Goal: Transaction & Acquisition: Purchase product/service

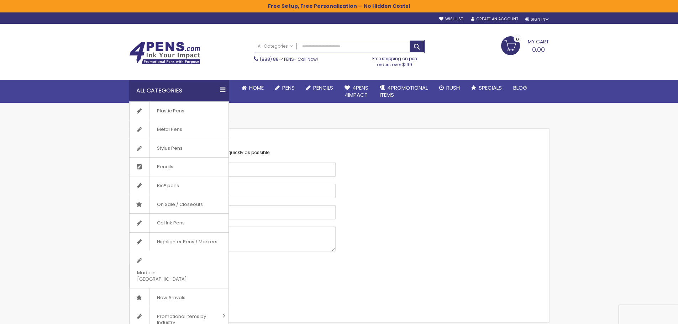
click at [226, 89] on div "All Categories" at bounding box center [179, 90] width 100 height 21
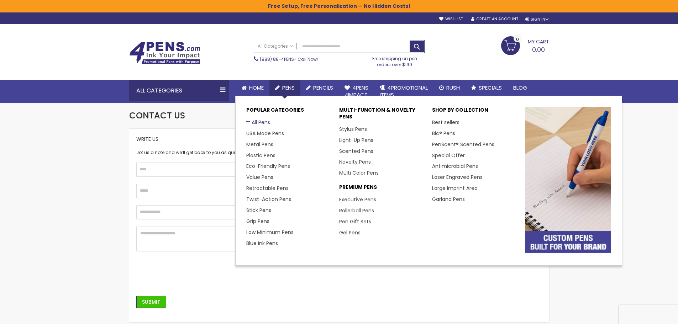
click at [255, 122] on link "All Pens" at bounding box center [258, 122] width 24 height 7
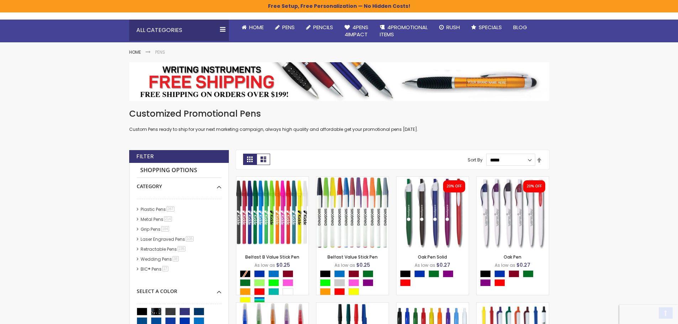
scroll to position [76, 0]
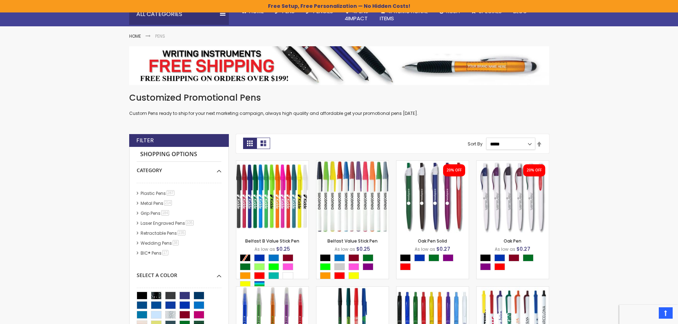
click at [528, 146] on select "**********" at bounding box center [510, 144] width 49 height 12
click at [265, 145] on link "List" at bounding box center [263, 143] width 14 height 11
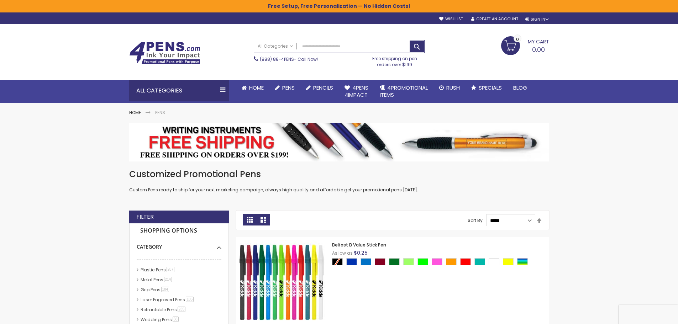
click at [247, 218] on link "Grid" at bounding box center [250, 219] width 14 height 11
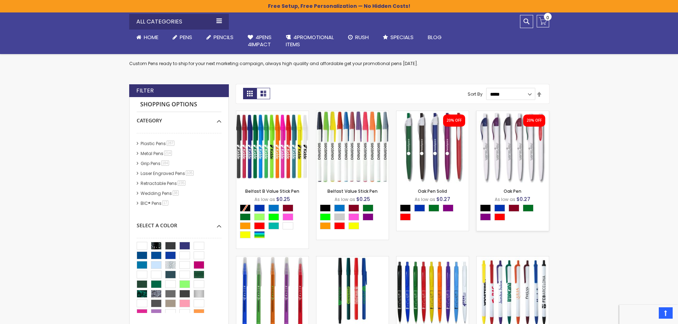
scroll to position [118, 0]
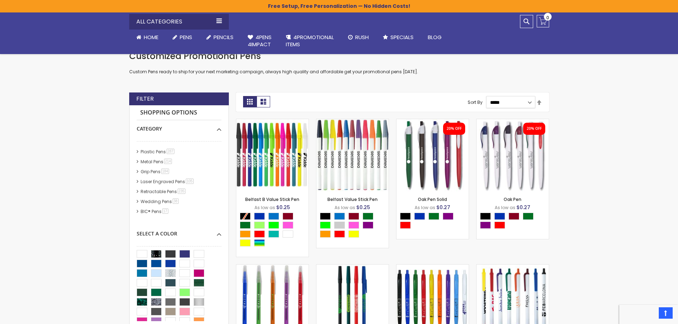
click at [528, 105] on select "**********" at bounding box center [510, 102] width 49 height 12
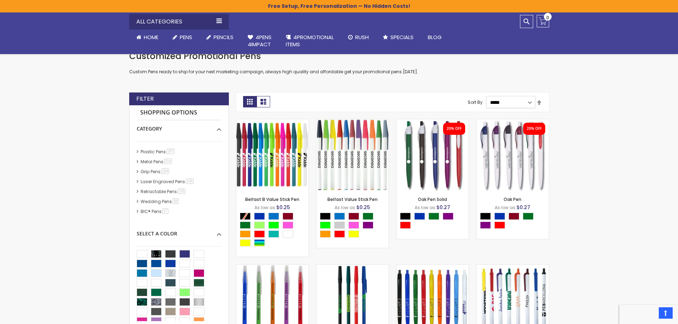
click at [528, 105] on select "**********" at bounding box center [510, 102] width 49 height 12
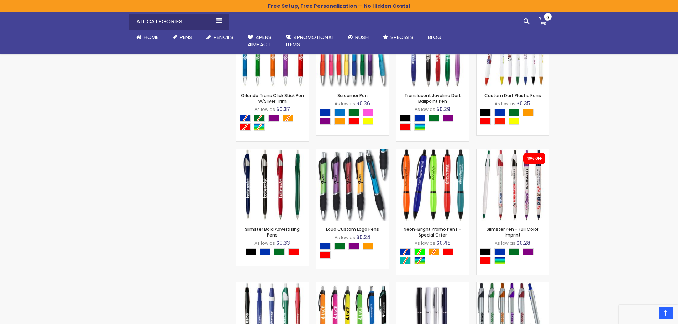
scroll to position [1221, 0]
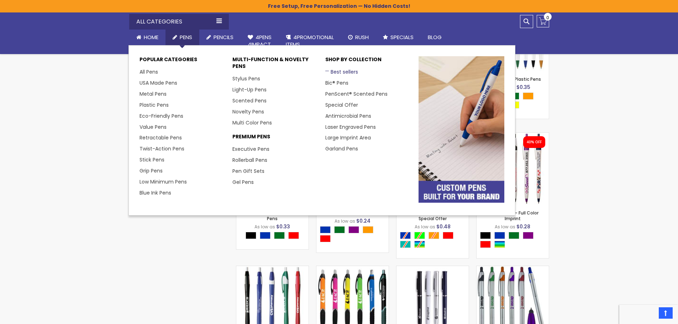
click at [337, 73] on link "Best sellers" at bounding box center [341, 71] width 33 height 7
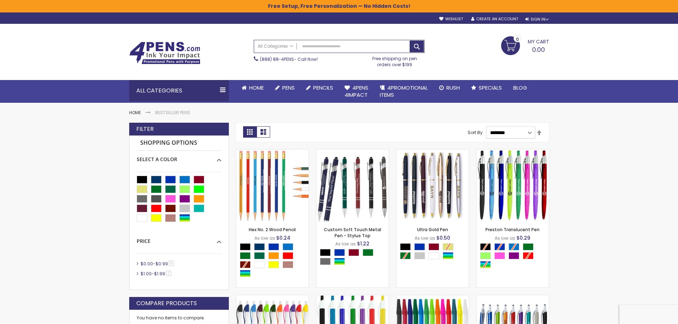
click at [526, 129] on select "**********" at bounding box center [510, 132] width 49 height 12
select select "*****"
click at [486, 126] on select "**********" at bounding box center [510, 132] width 49 height 12
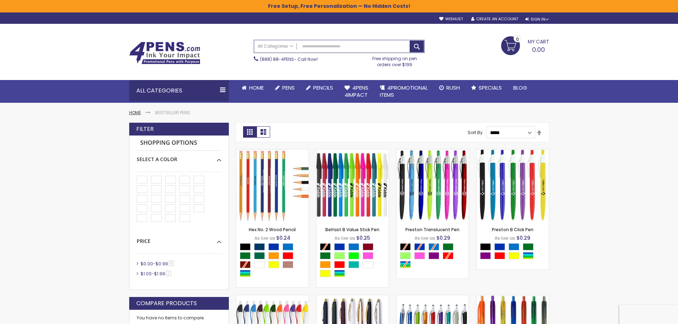
click at [138, 113] on link "Home" at bounding box center [135, 113] width 12 height 6
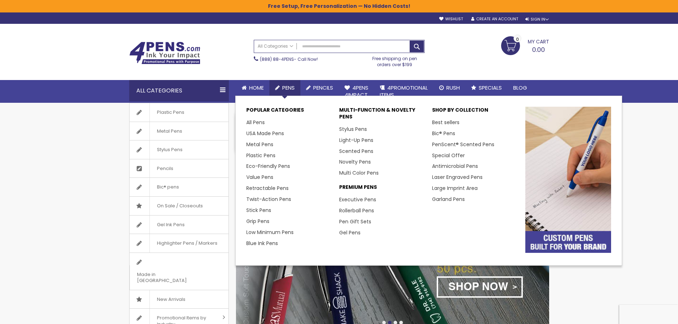
click at [290, 85] on span "Pens" at bounding box center [288, 87] width 12 height 7
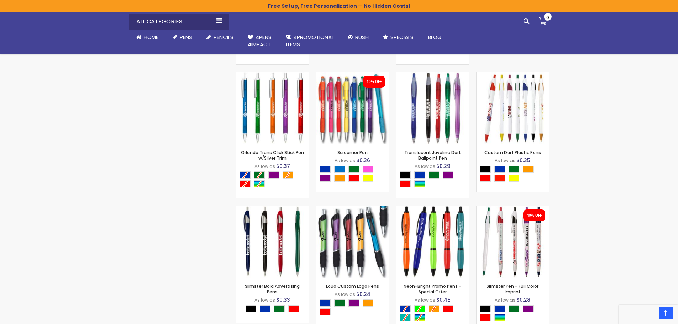
scroll to position [1209, 0]
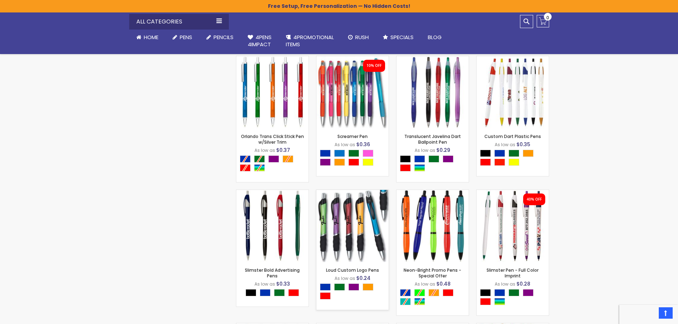
click at [362, 249] on div "Out of stock" at bounding box center [352, 247] width 72 height 6
click at [330, 249] on div "Out of stock" at bounding box center [352, 247] width 72 height 6
click at [338, 270] on link "Loud Custom Logo Pens" at bounding box center [352, 270] width 53 height 6
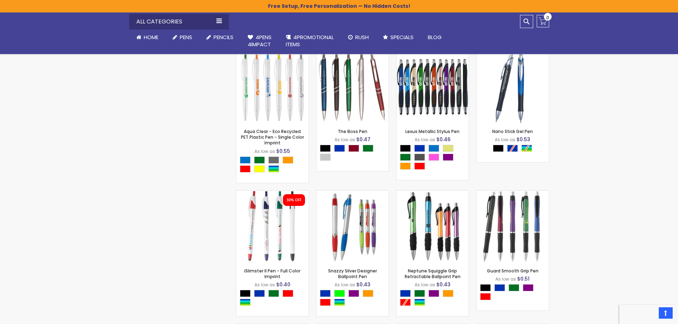
scroll to position [2739, 0]
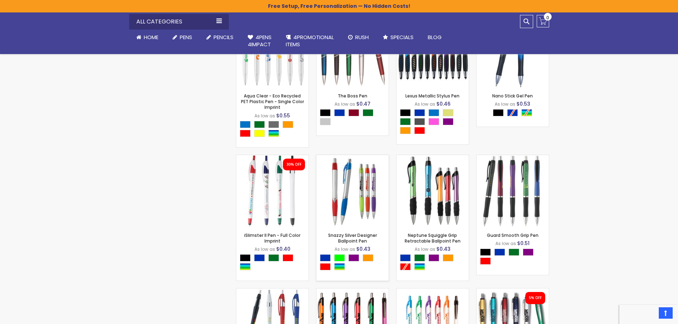
click at [377, 212] on img at bounding box center [352, 191] width 72 height 72
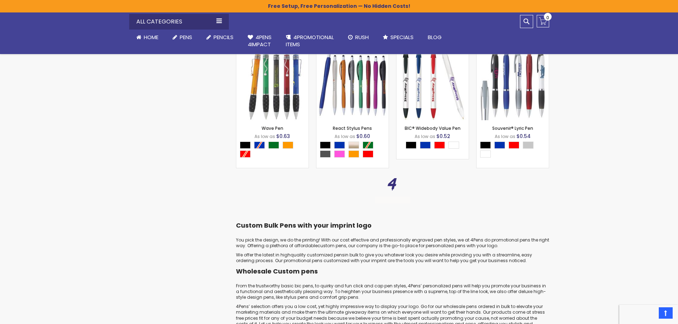
scroll to position [4911, 0]
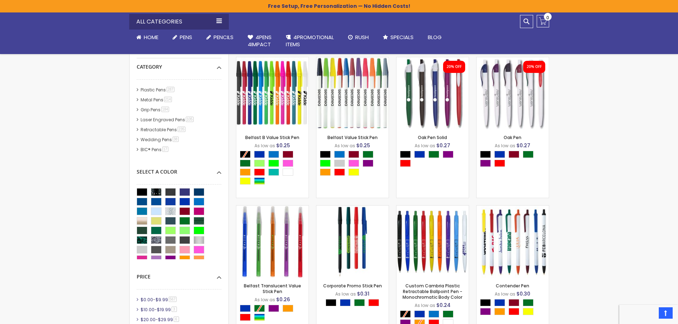
scroll to position [38, 0]
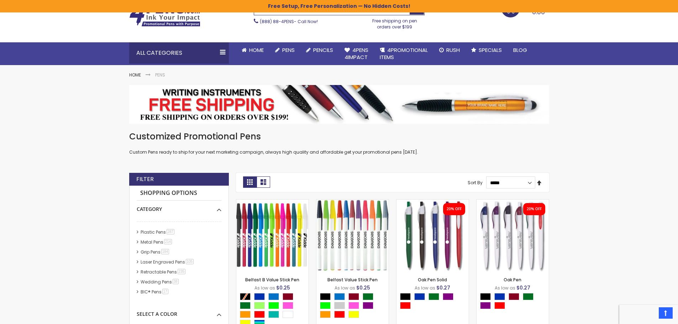
click at [541, 185] on link "Set Descending Direction" at bounding box center [539, 183] width 6 height 8
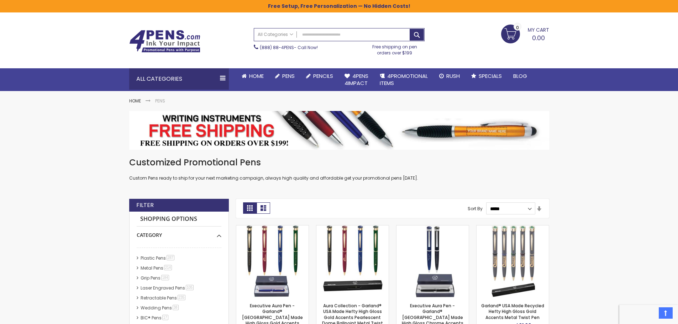
scroll to position [11, 0]
click at [540, 211] on link "Set Ascending Direction" at bounding box center [539, 210] width 6 height 8
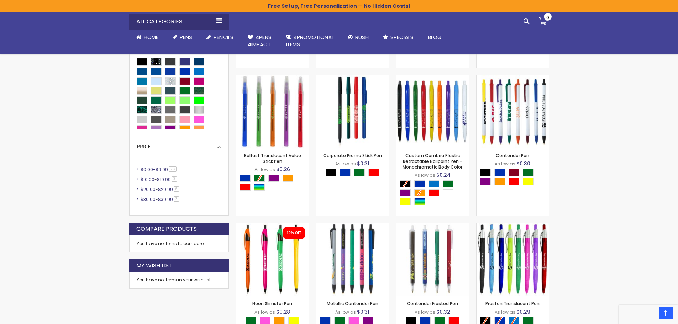
scroll to position [320, 0]
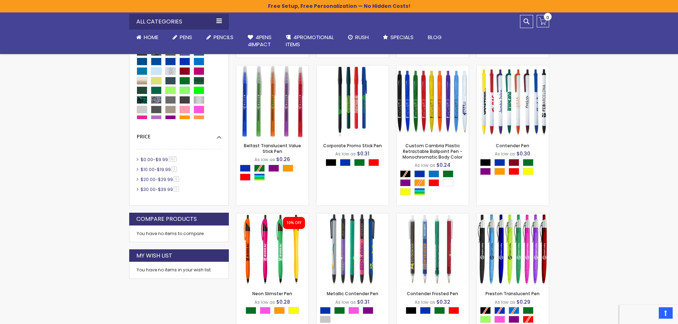
click at [137, 160] on li "$0.00 - $9.99 567 item" at bounding box center [179, 160] width 85 height 6
click at [144, 159] on span "$0.00" at bounding box center [147, 160] width 12 height 6
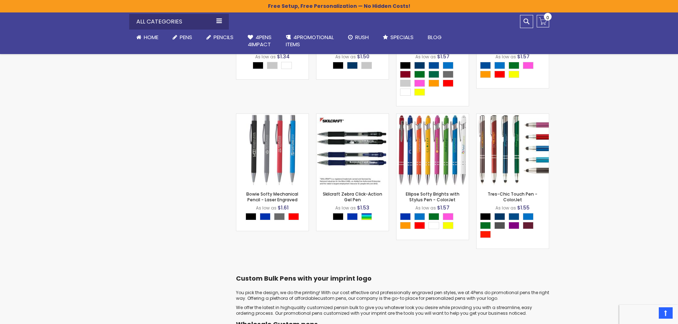
scroll to position [13197, 0]
